Goal: Task Accomplishment & Management: Manage account settings

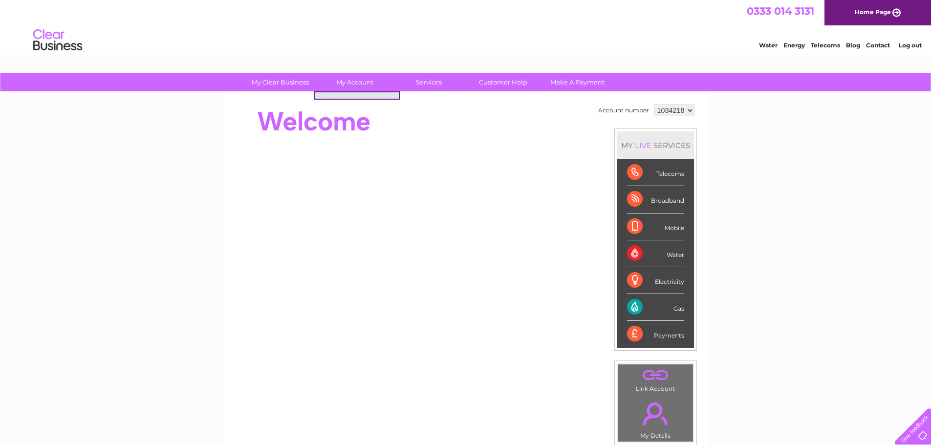
click at [350, 102] on div "My Clear Business Login Details My Details My Preferences Link Account My Accou…" at bounding box center [465, 347] width 931 height 549
click at [354, 100] on link "Bills and Payments" at bounding box center [358, 102] width 81 height 20
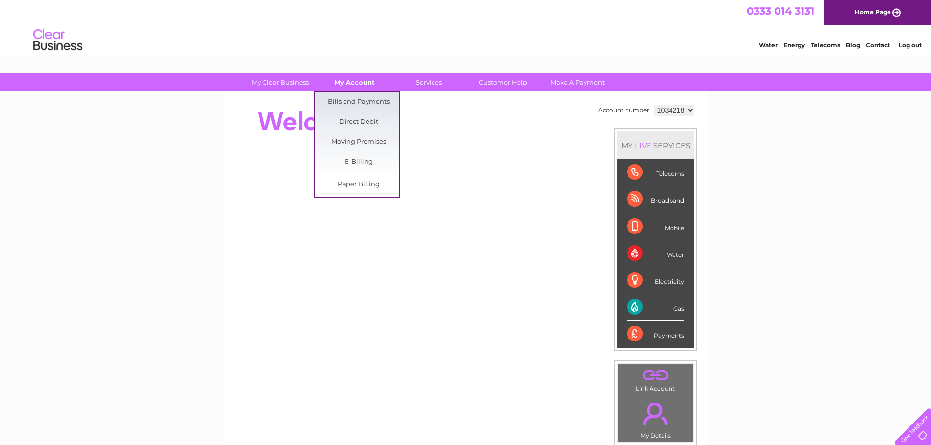
click at [366, 81] on link "My Account" at bounding box center [354, 82] width 81 height 18
click at [367, 101] on link "Bills and Payments" at bounding box center [358, 102] width 81 height 20
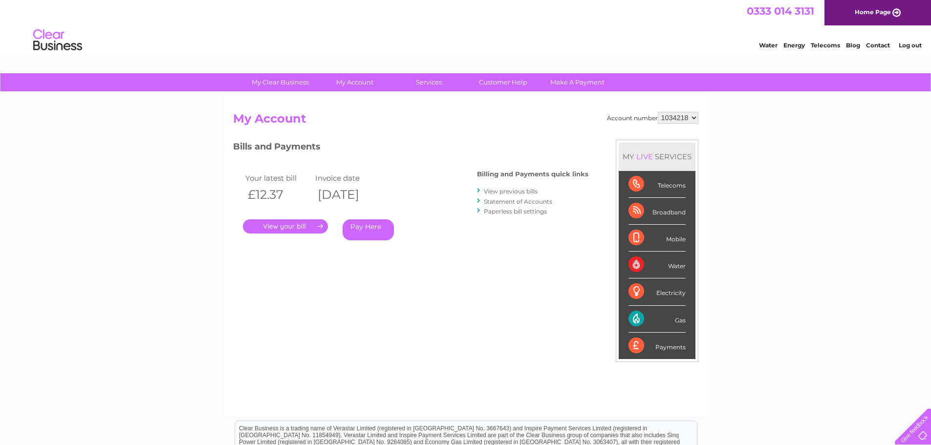
click at [285, 229] on link "." at bounding box center [285, 226] width 85 height 14
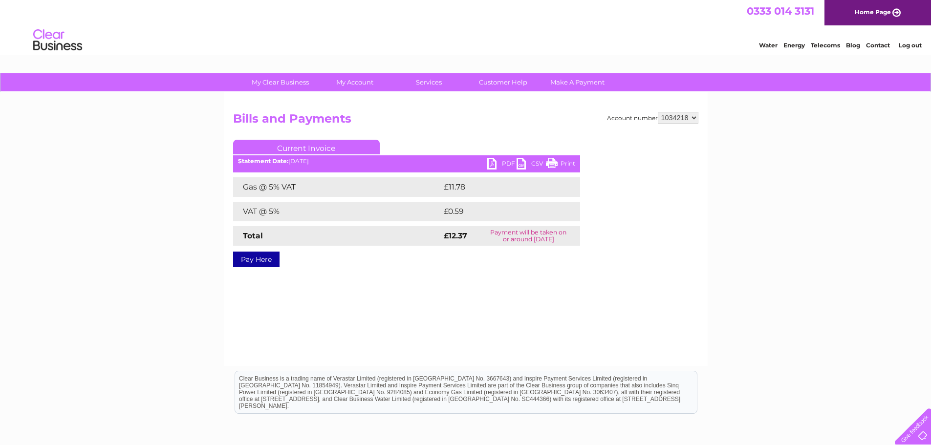
click at [499, 162] on link "PDF" at bounding box center [501, 165] width 29 height 14
